Goal: Information Seeking & Learning: Find specific fact

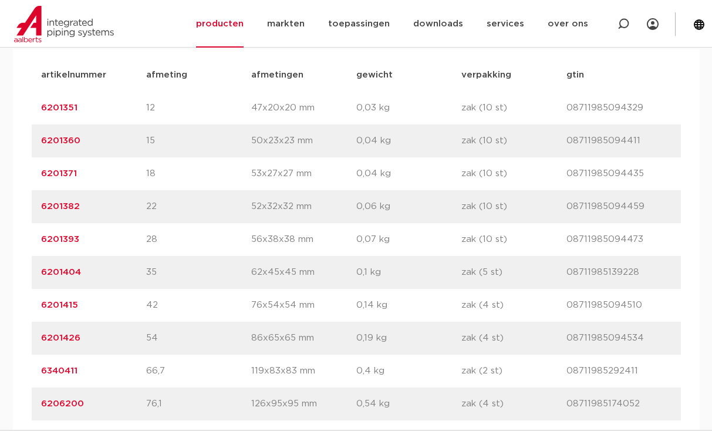
scroll to position [822, 0]
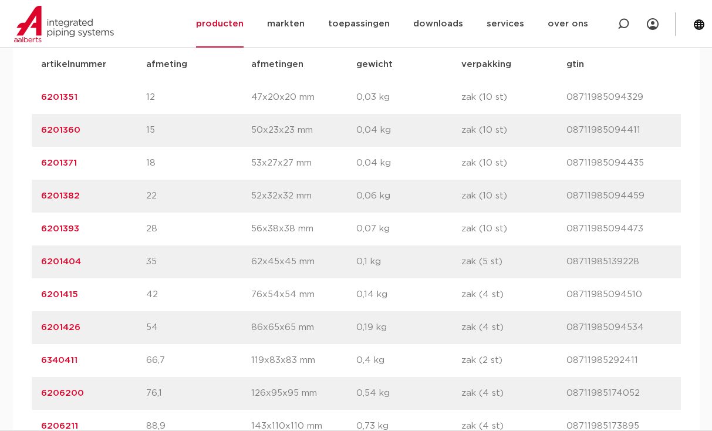
click at [49, 194] on link "6201382" at bounding box center [60, 195] width 39 height 9
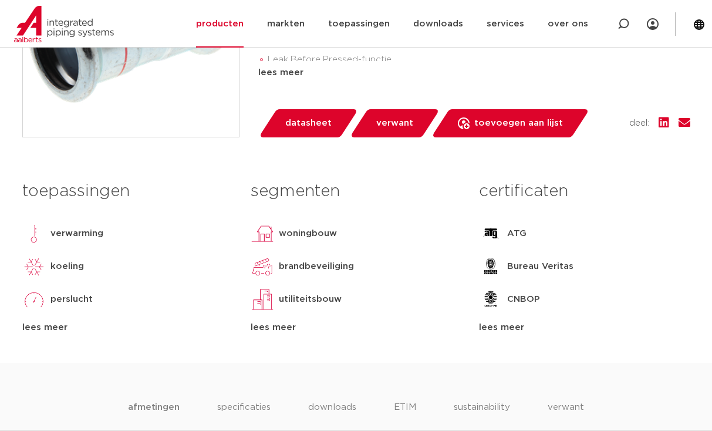
scroll to position [235, 0]
